Goal: Navigation & Orientation: Go to known website

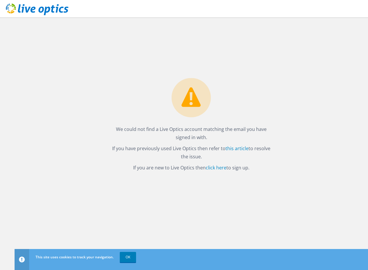
click at [118, 260] on span "OK" at bounding box center [128, 257] width 21 height 5
click at [218, 168] on link "click here" at bounding box center [216, 168] width 21 height 6
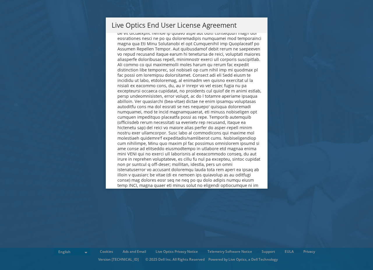
scroll to position [2201, 0]
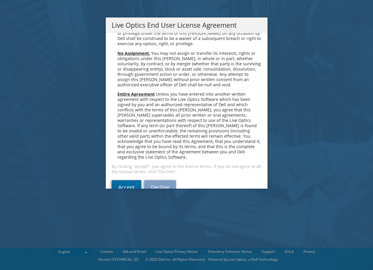
click at [124, 180] on link "Accept" at bounding box center [127, 187] width 30 height 14
